Goal: Check status: Check status

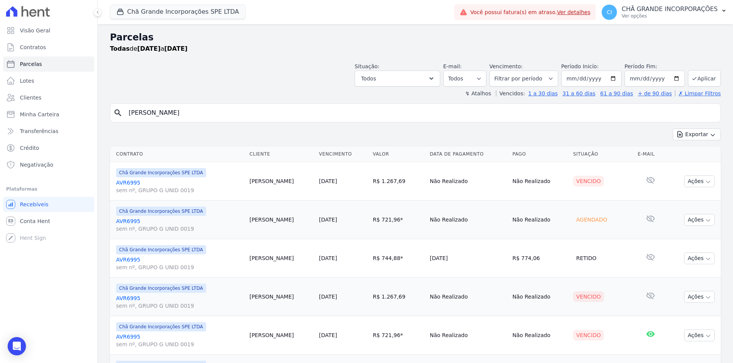
select select
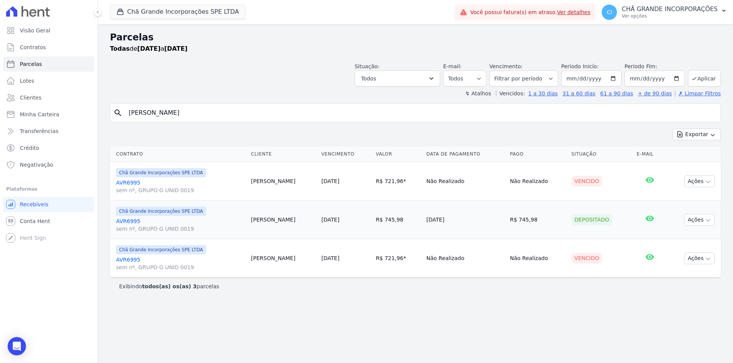
select select
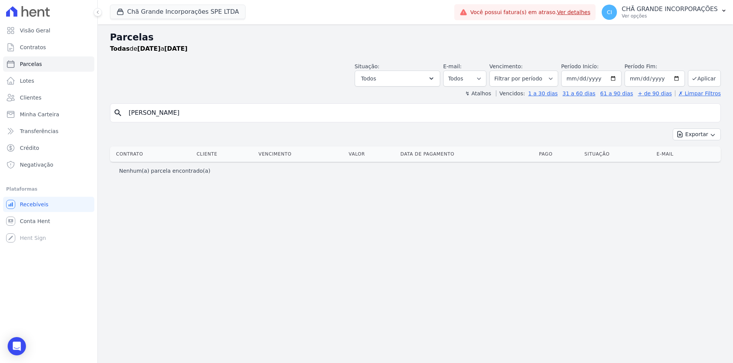
select select
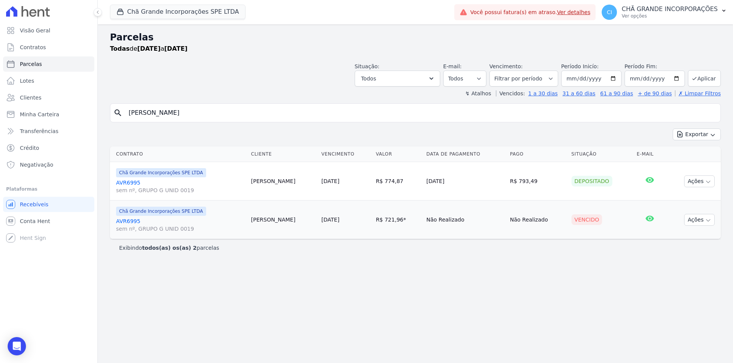
select select
click at [143, 3] on div "Chã Grande Incorporações SPE LTDA Fronte Campina Grande Incorporações SPE LTDA …" at bounding box center [280, 12] width 341 height 25
click at [139, 10] on button "Chã Grande Incorporações SPE LTDA" at bounding box center [177, 12] width 135 height 15
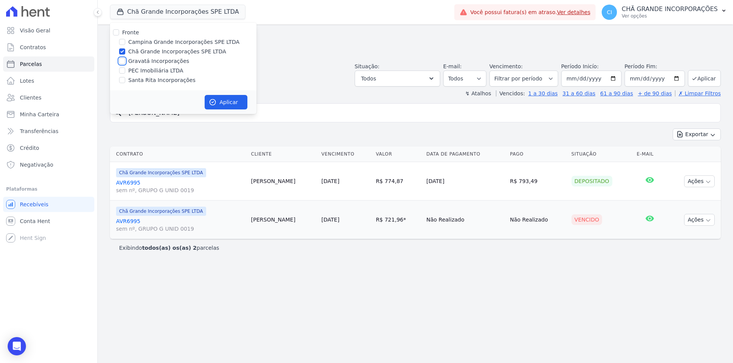
click at [123, 64] on input "Gravatá Incorporações" at bounding box center [122, 61] width 6 height 6
checkbox input "true"
click at [123, 52] on input "Chã Grande Incorporações SPE LTDA" at bounding box center [122, 51] width 6 height 6
checkbox input "false"
click at [226, 103] on button "Aplicar" at bounding box center [226, 102] width 43 height 15
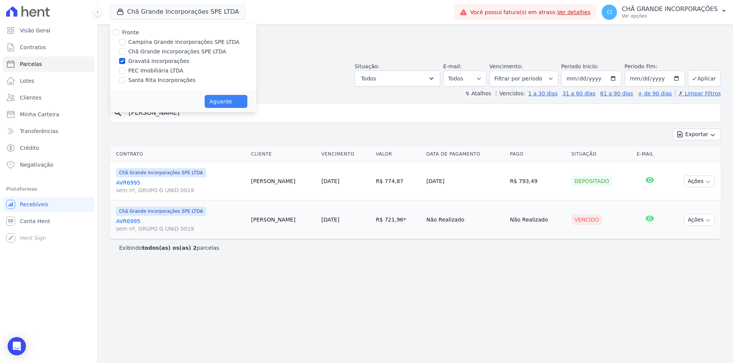
select select
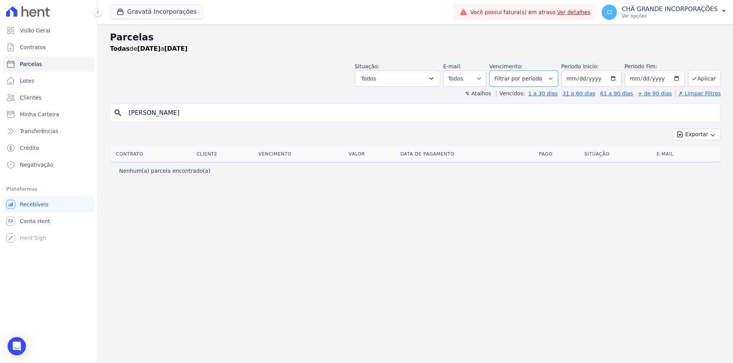
click at [542, 78] on select "Filtrar por período ──────── Todos os meses Julho/2021 Agosto/2021 Setembro/202…" at bounding box center [523, 79] width 69 height 16
select select "07/2025"
click at [500, 71] on select "Filtrar por período ──────── Todos os meses Julho/2021 Agosto/2021 Setembro/202…" at bounding box center [523, 79] width 69 height 16
select select
click at [216, 115] on input "[PERSON_NAME]" at bounding box center [420, 112] width 593 height 15
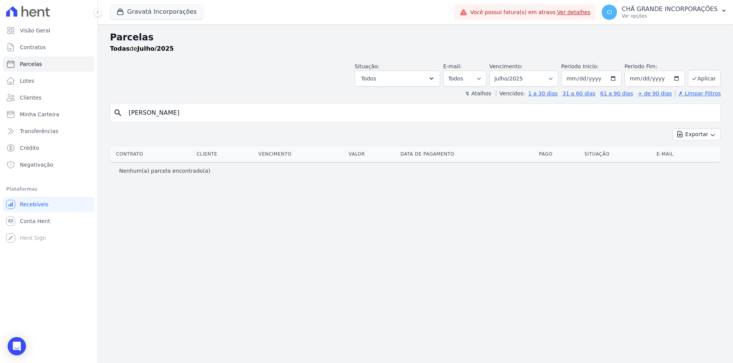
click at [216, 115] on input "[PERSON_NAME]" at bounding box center [420, 112] width 593 height 15
paste input "[PERSON_NAME] [PERSON_NAME]"
type input "[PERSON_NAME] [PERSON_NAME]"
select select
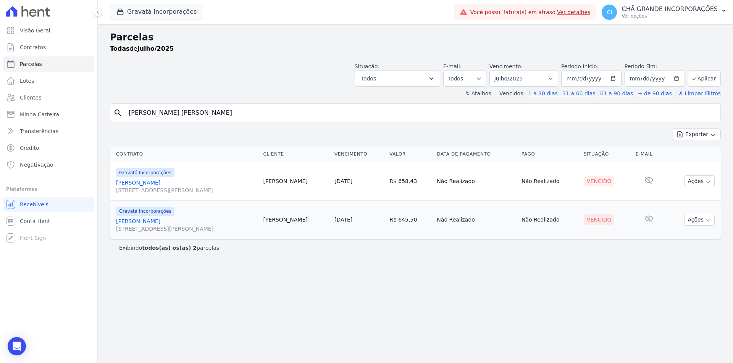
click at [188, 219] on link "[PERSON_NAME] [STREET_ADDRESS][PERSON_NAME]" at bounding box center [186, 225] width 141 height 15
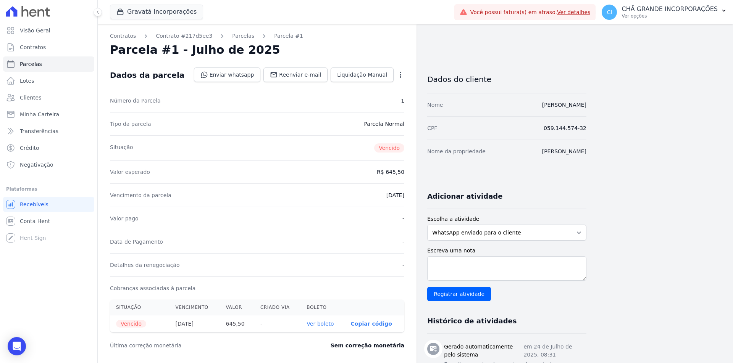
click at [322, 323] on link "Ver boleto" at bounding box center [319, 324] width 27 height 6
select select
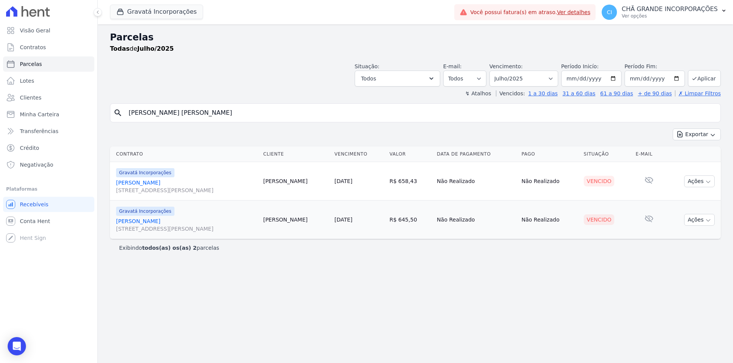
click at [162, 182] on link "[PERSON_NAME] [STREET_ADDRESS][PERSON_NAME]" at bounding box center [186, 186] width 141 height 15
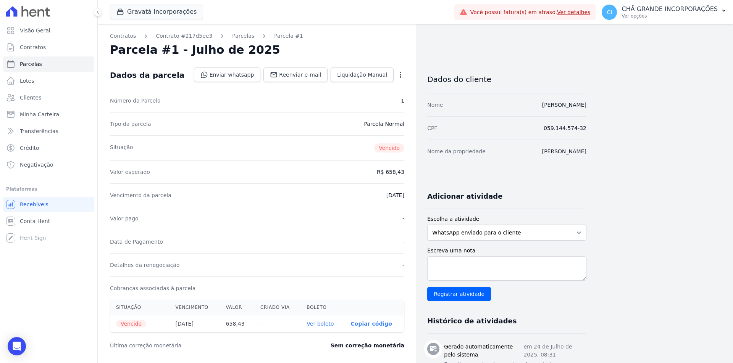
click at [318, 322] on link "Ver boleto" at bounding box center [319, 324] width 27 height 6
